Goal: Check status: Check status

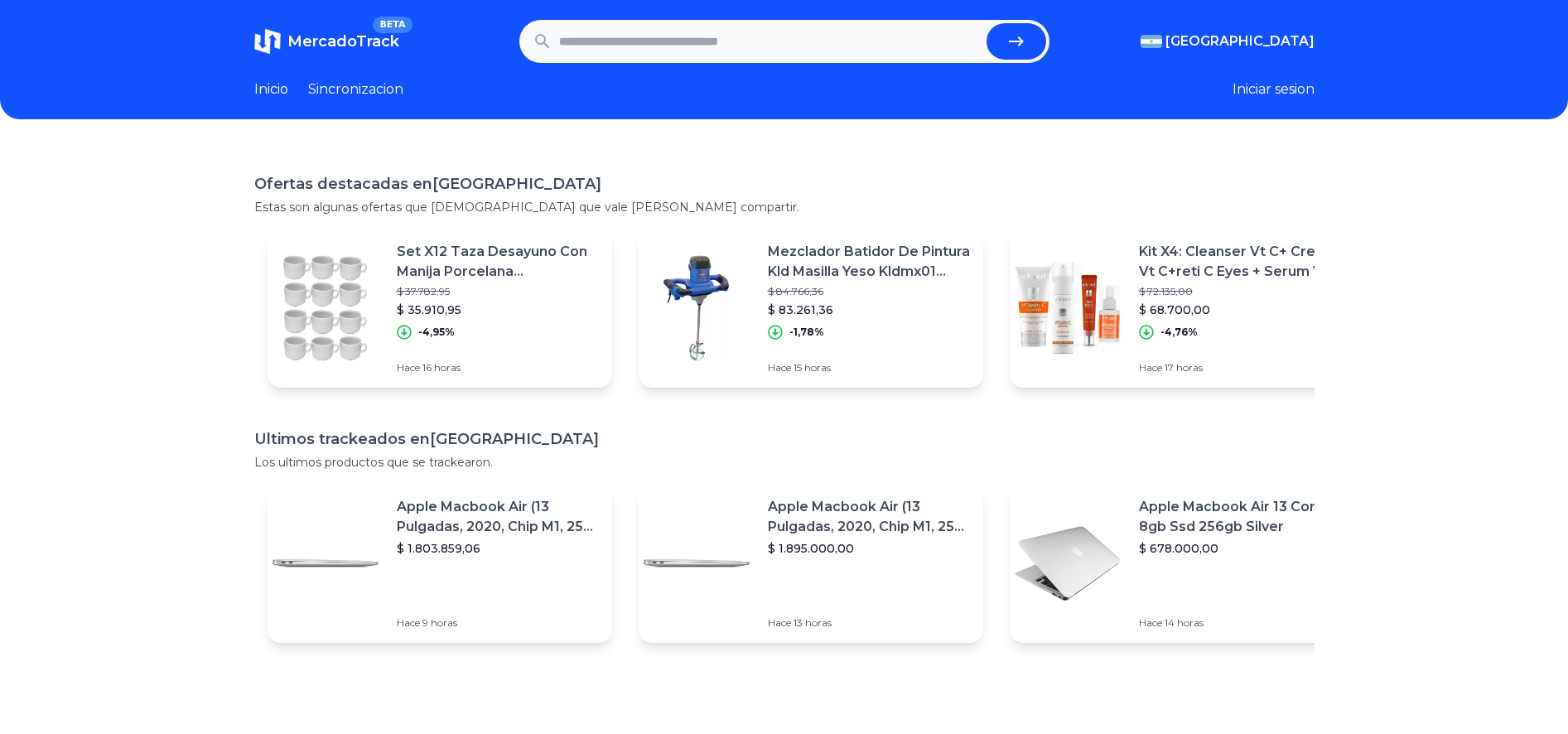
click at [855, 40] on input "text" at bounding box center [770, 41] width 421 height 37
paste input "**********"
click at [987, 23] on button "submit" at bounding box center [1017, 41] width 60 height 37
type input "**********"
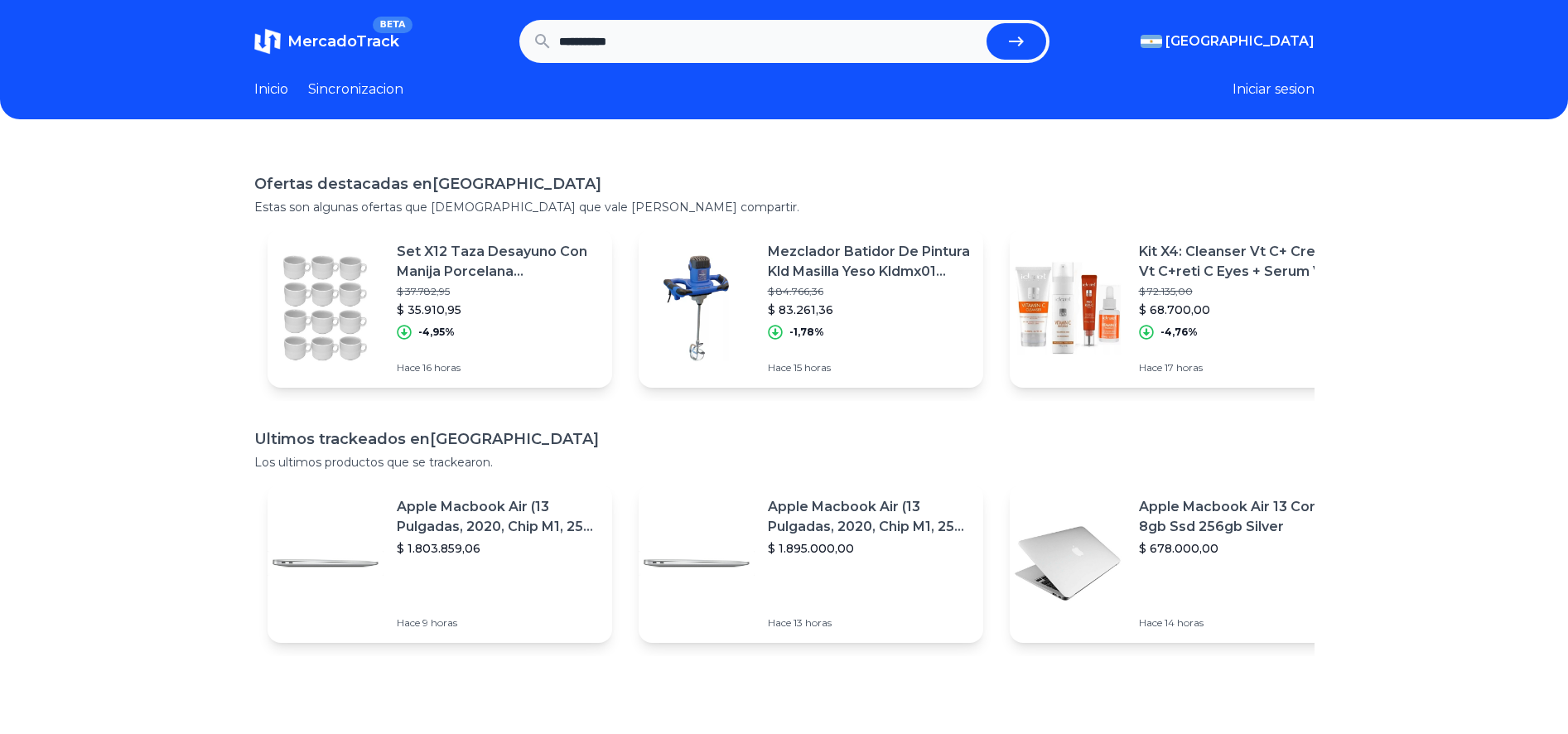
scroll to position [0, 0]
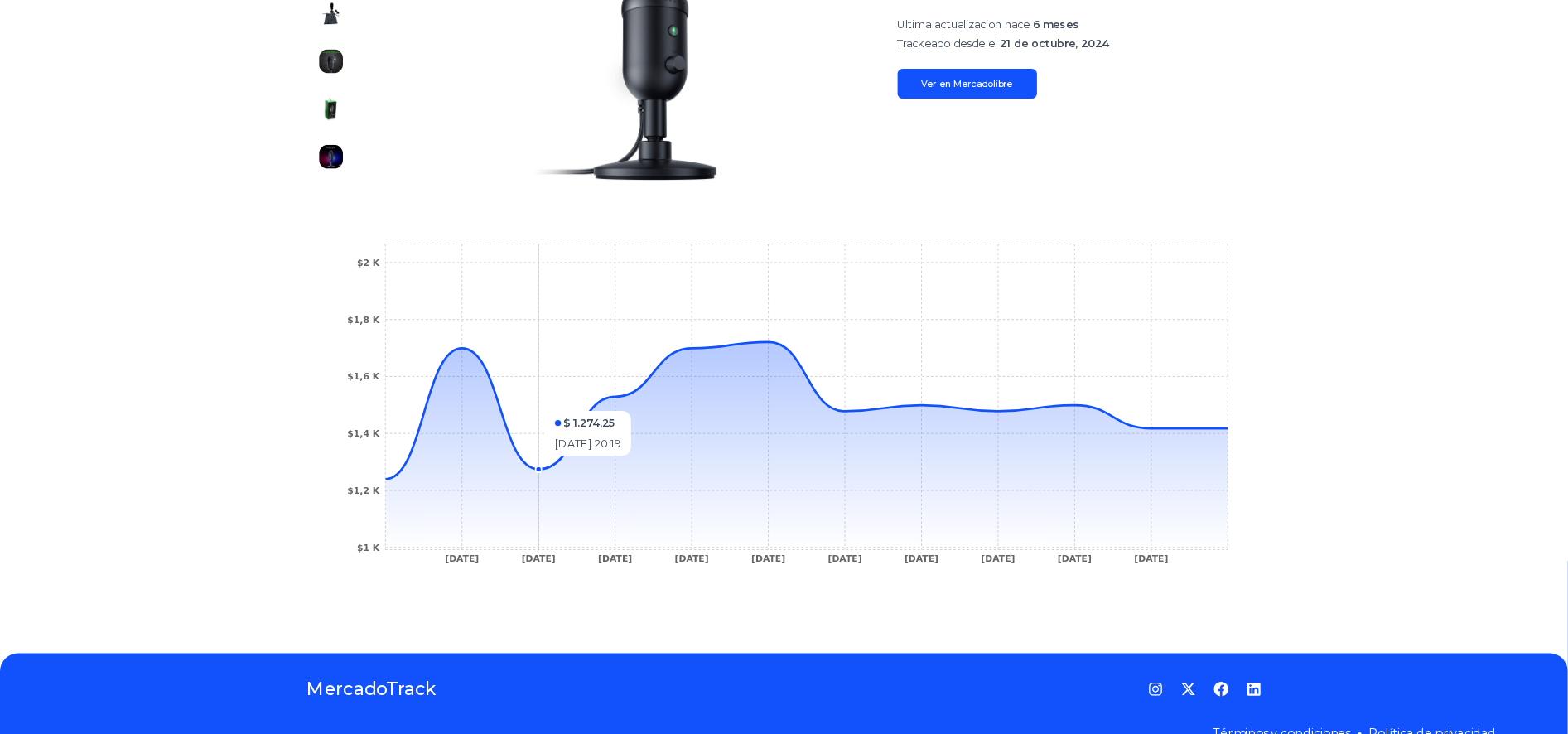
scroll to position [314, 0]
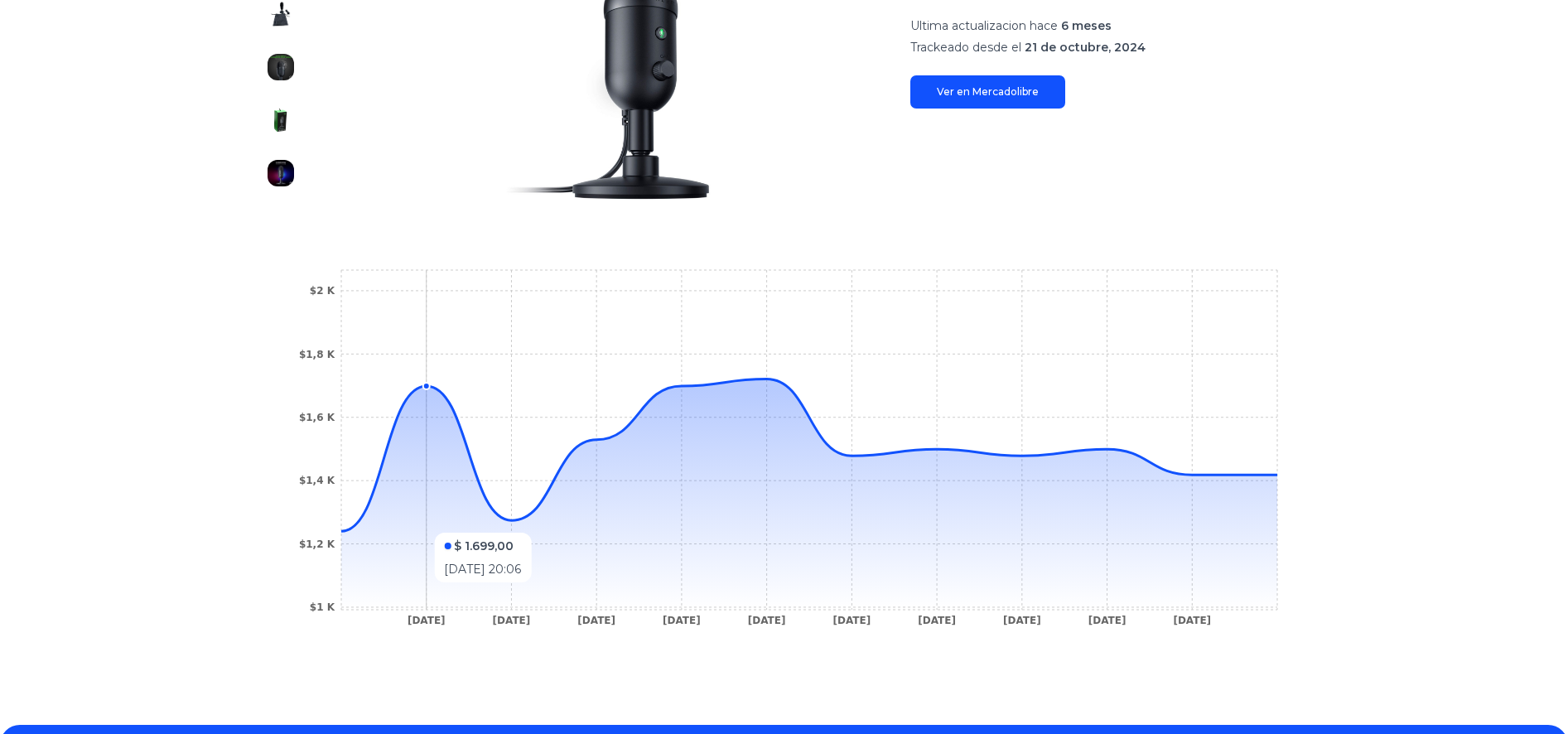
click at [392, 524] on icon at bounding box center [810, 494] width 936 height 231
click at [501, 526] on icon at bounding box center [810, 494] width 936 height 231
click at [1281, 476] on circle at bounding box center [1277, 474] width 7 height 7
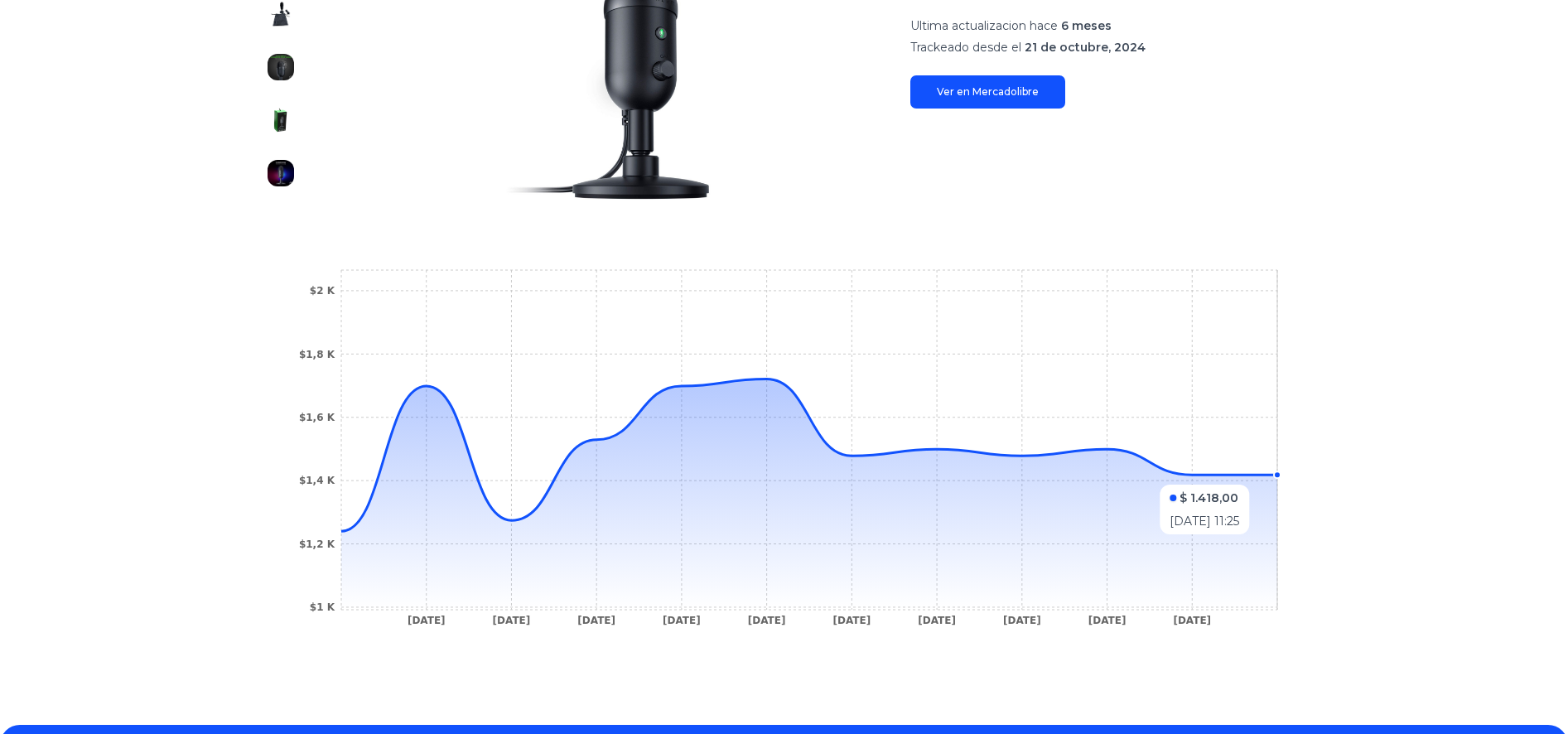
click at [1281, 476] on circle at bounding box center [1277, 474] width 7 height 7
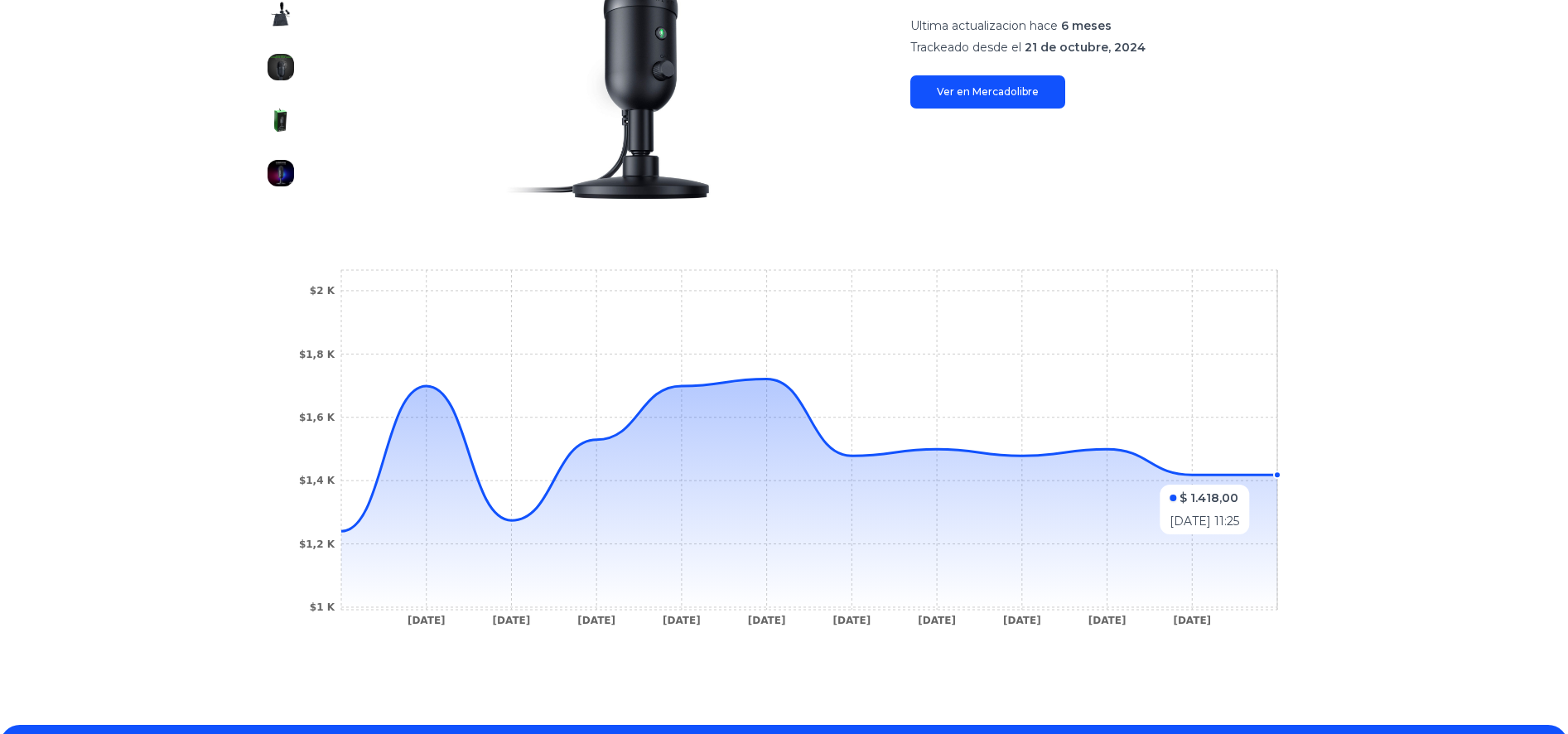
click at [1281, 476] on circle at bounding box center [1277, 474] width 7 height 7
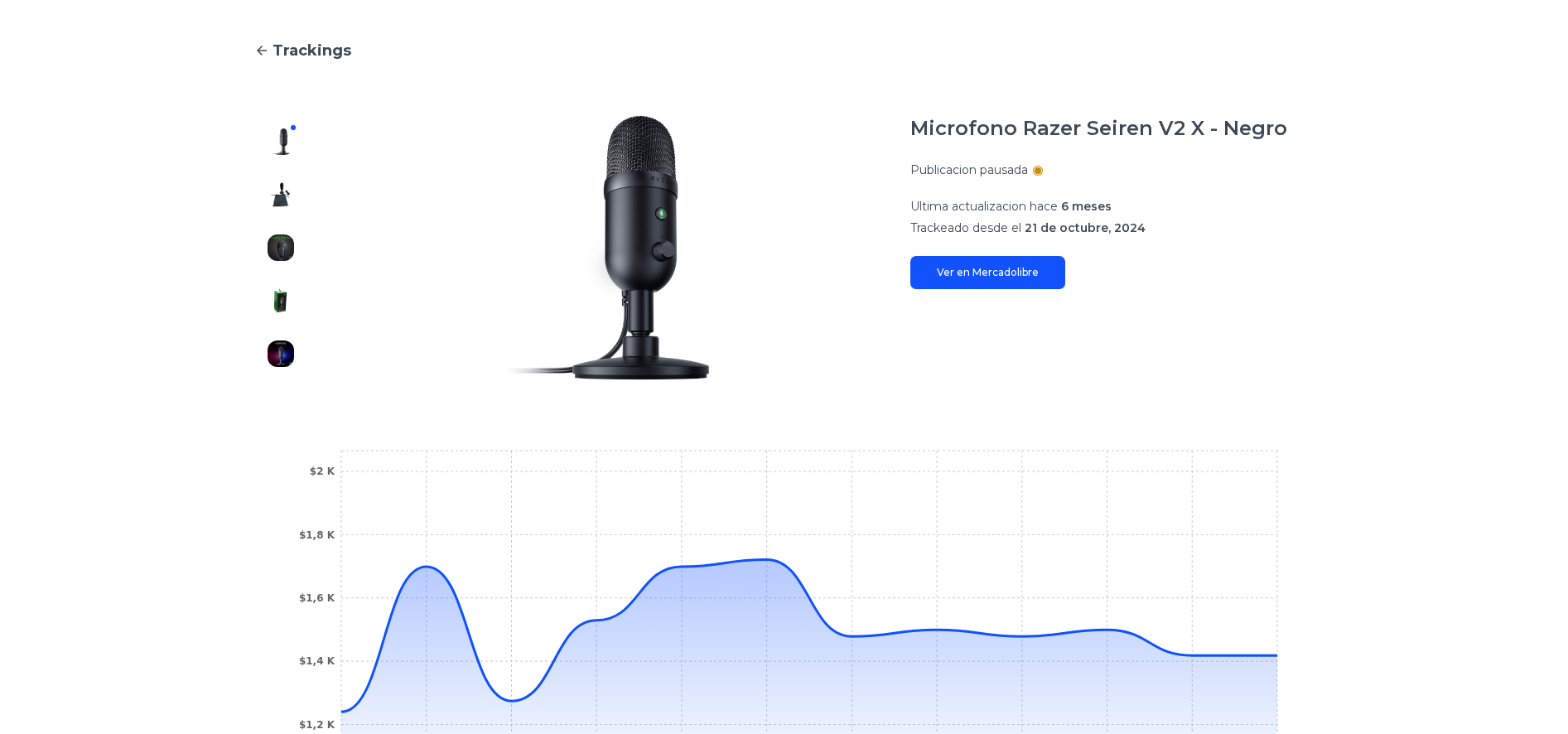
scroll to position [132, 0]
drag, startPoint x: 1124, startPoint y: 357, endPoint x: 599, endPoint y: 431, distance: 530.2
click at [598, 431] on main "Trackings Microfono Razer Seiren V2 X - Negro Publicacion pausada Ultima actual…" at bounding box center [784, 446] width 1060 height 813
drag, startPoint x: 816, startPoint y: 617, endPoint x: 796, endPoint y: 589, distance: 34.4
click at [804, 606] on icon at bounding box center [810, 675] width 936 height 231
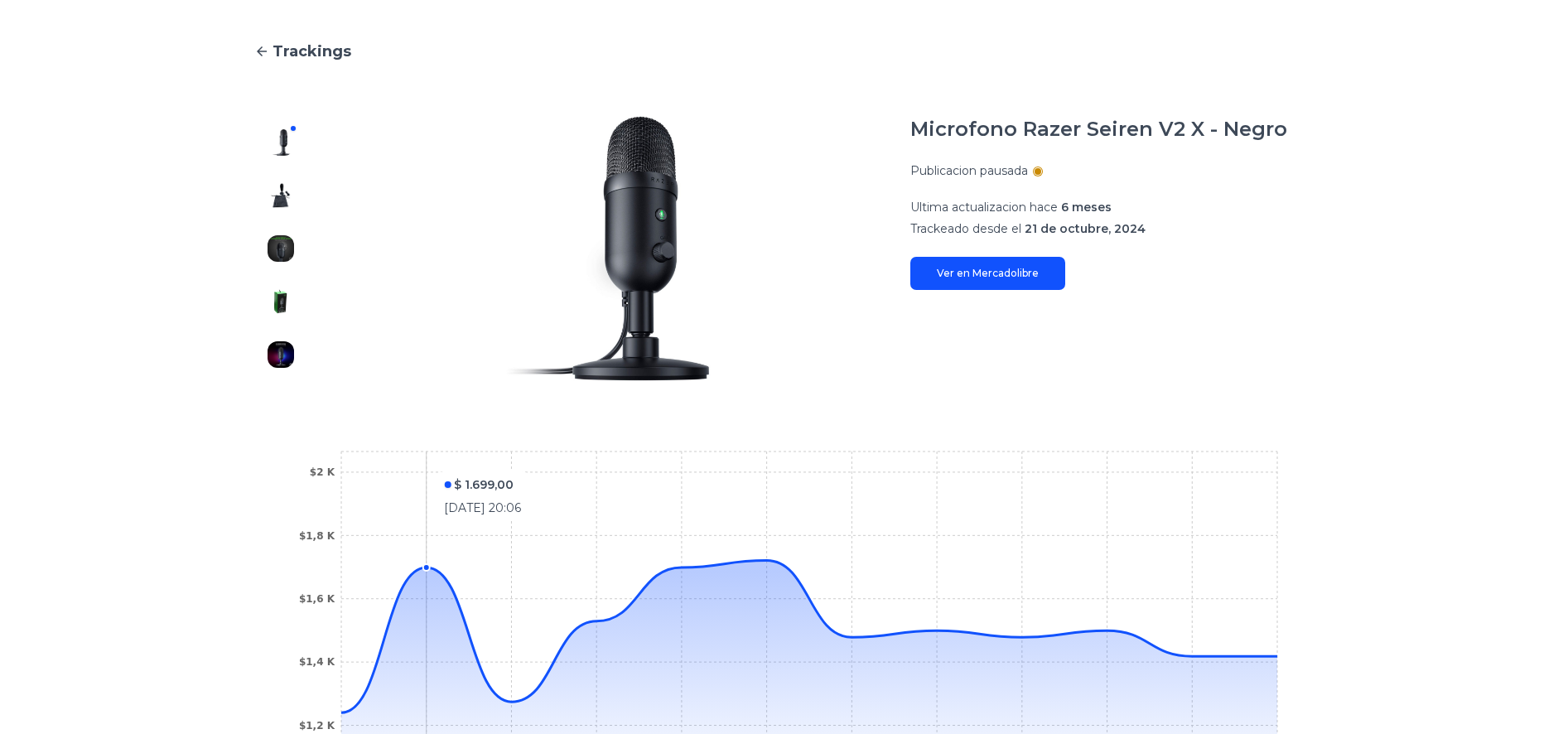
click at [411, 463] on icon "[DATE] [DATE] [DATE] [DATE] [DATE] [DATE] [DATE] [DATE] [DATE] [DATE] $1 K $1,2…" at bounding box center [784, 633] width 995 height 372
